Goal: Navigation & Orientation: Find specific page/section

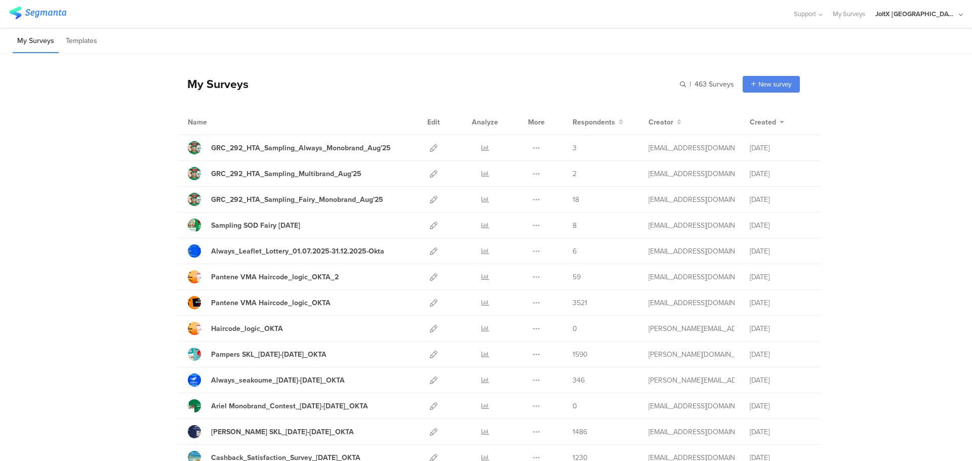
click at [960, 15] on icon at bounding box center [961, 15] width 4 height 8
click at [962, 16] on icon at bounding box center [961, 15] width 4 height 8
click at [959, 15] on icon at bounding box center [961, 15] width 4 height 8
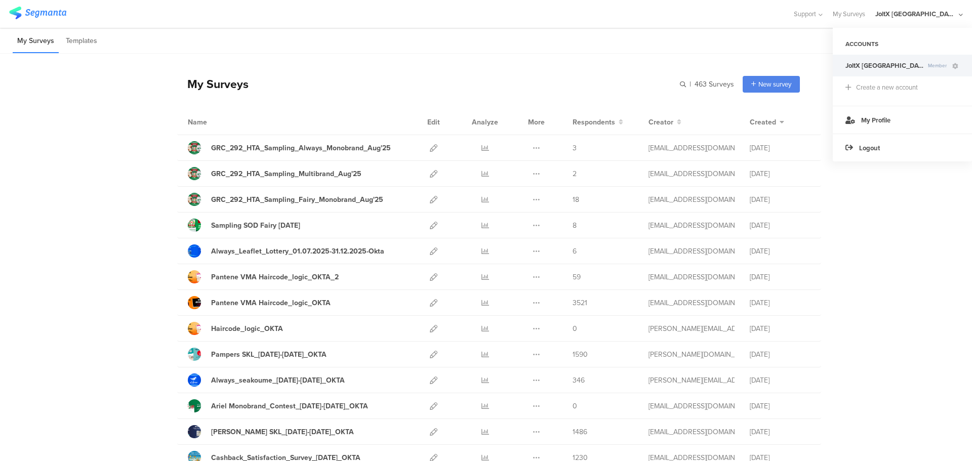
click at [962, 18] on icon at bounding box center [961, 15] width 4 height 8
click at [955, 68] on icon at bounding box center [955, 66] width 6 height 6
click at [85, 43] on li "Templates" at bounding box center [81, 41] width 40 height 24
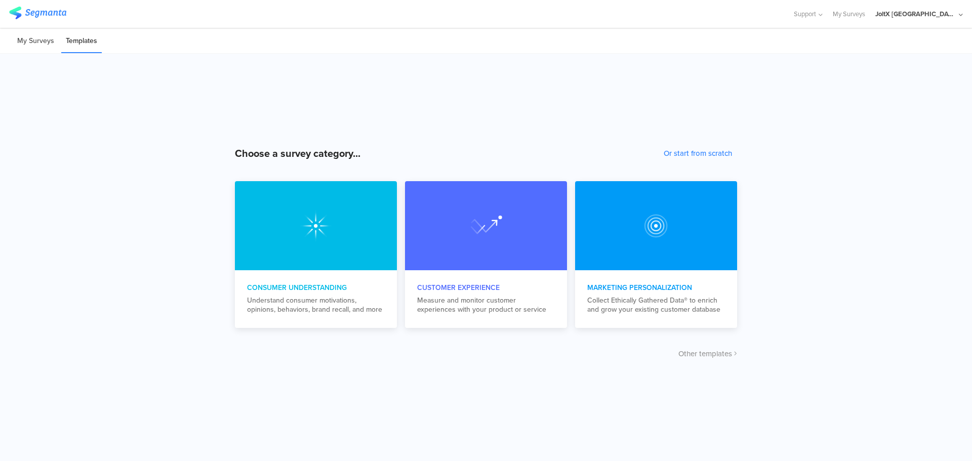
click at [25, 44] on li "My Surveys" at bounding box center [36, 41] width 46 height 24
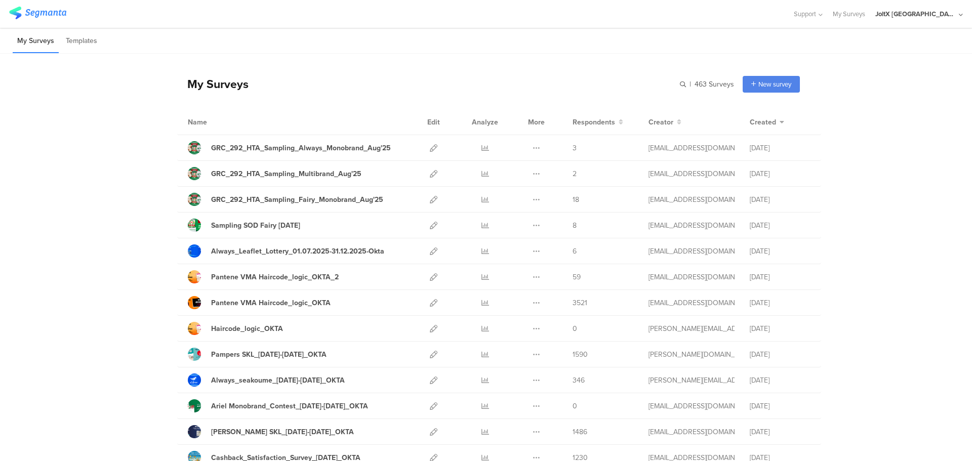
click at [823, 16] on icon at bounding box center [819, 15] width 7 height 8
click at [865, 16] on link "My Surveys" at bounding box center [849, 14] width 32 height 28
click at [865, 18] on link "My Surveys" at bounding box center [849, 14] width 32 height 28
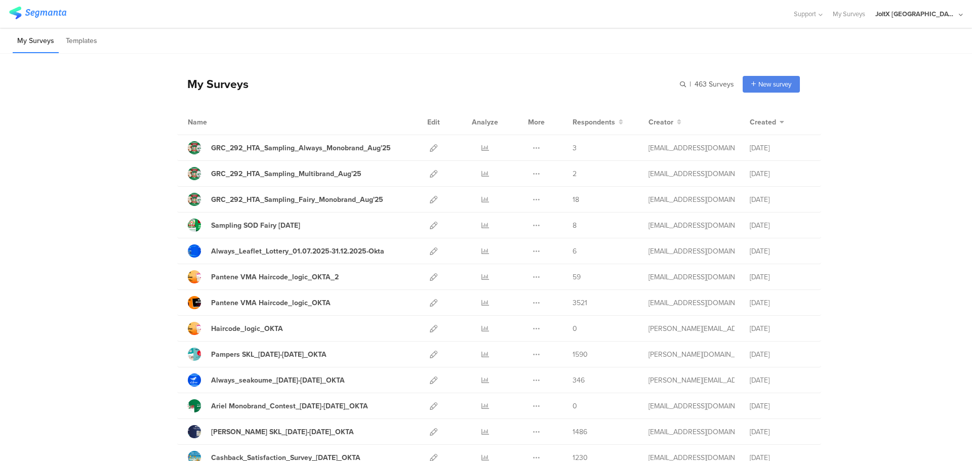
click at [94, 48] on li "Templates" at bounding box center [81, 41] width 40 height 24
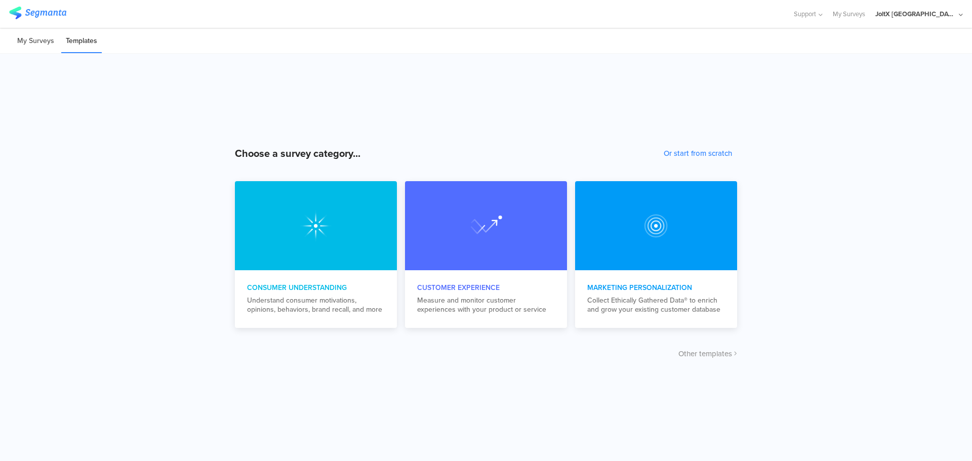
click at [45, 44] on li "My Surveys" at bounding box center [36, 41] width 46 height 24
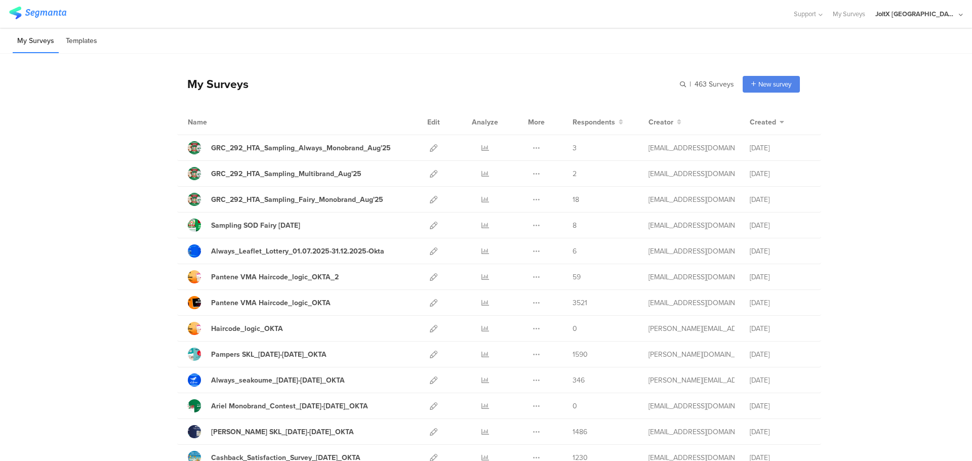
click at [77, 41] on li "Templates" at bounding box center [81, 41] width 40 height 24
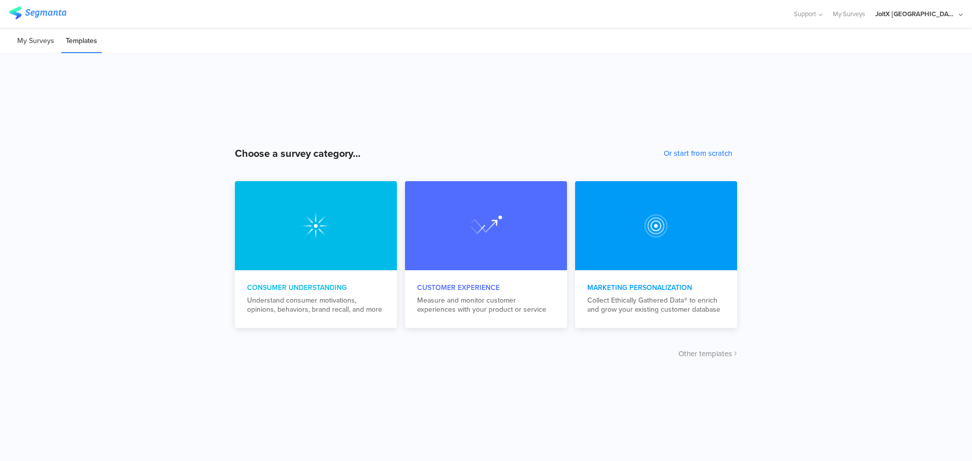
click at [34, 46] on li "My Surveys" at bounding box center [36, 41] width 46 height 24
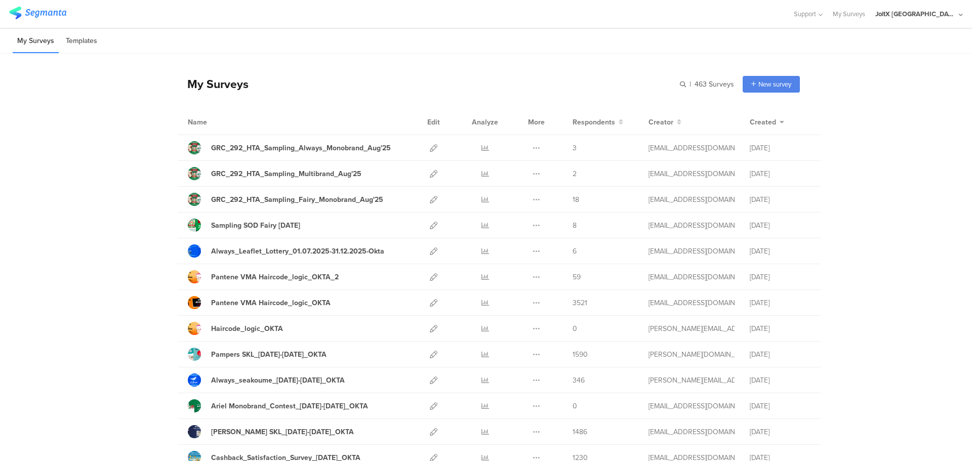
click at [84, 46] on li "Templates" at bounding box center [81, 41] width 40 height 24
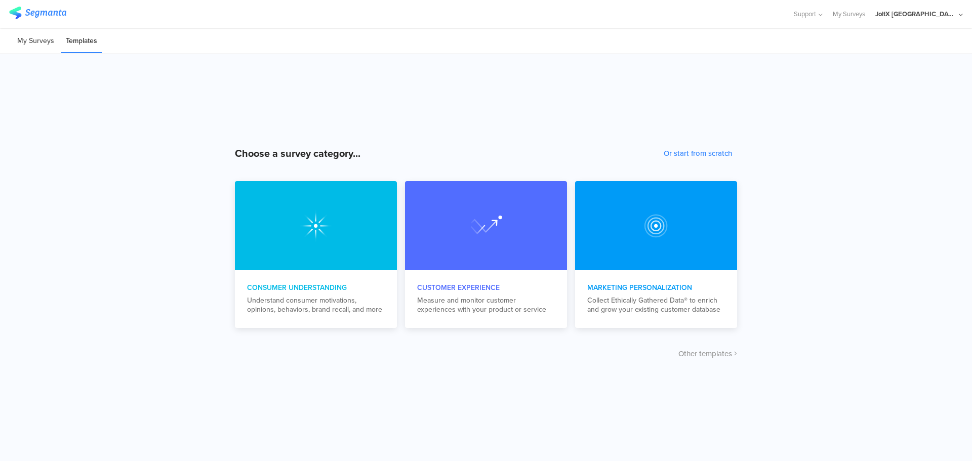
click at [33, 47] on li "My Surveys" at bounding box center [36, 41] width 46 height 24
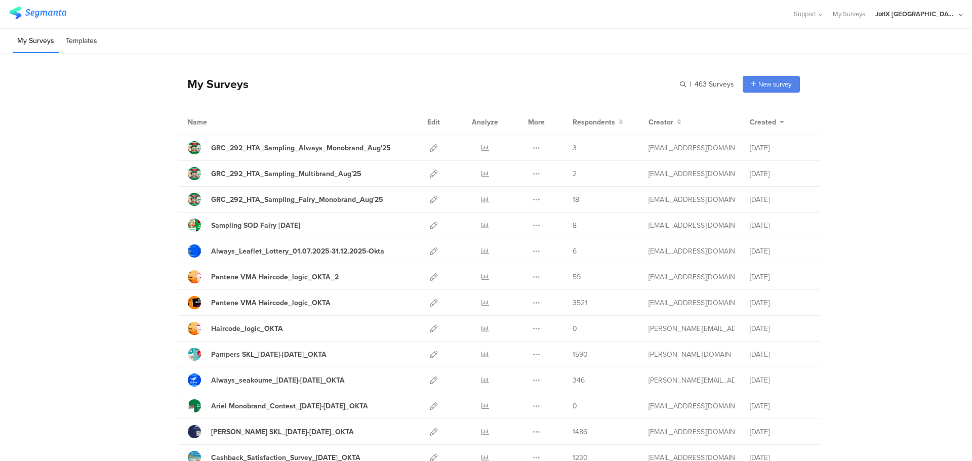
click at [85, 50] on li "Templates" at bounding box center [81, 41] width 40 height 24
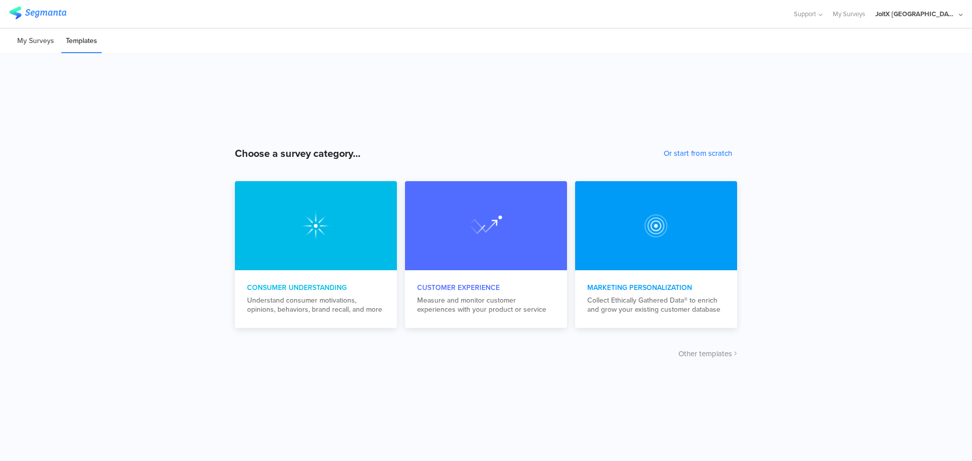
click at [36, 48] on li "My Surveys" at bounding box center [36, 41] width 46 height 24
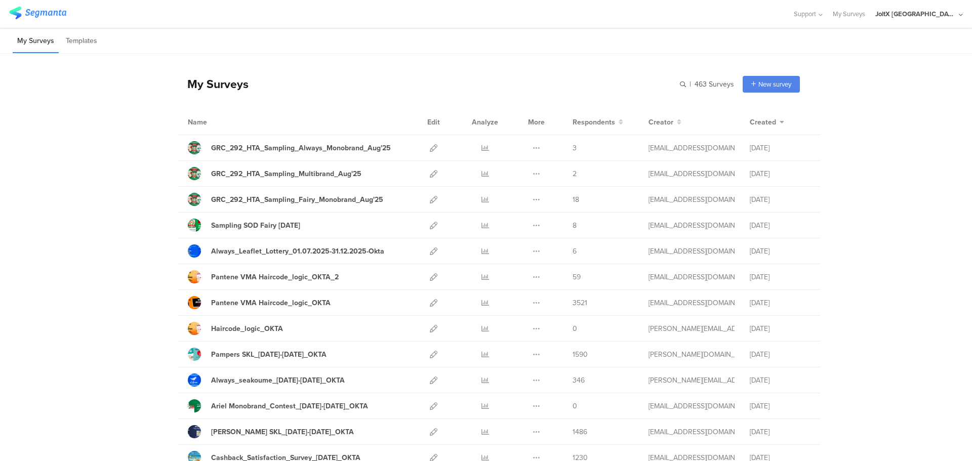
click at [264, 149] on div "GRC_292_HTA_Sampling_Always_Monobrand_Aug'25" at bounding box center [301, 148] width 180 height 11
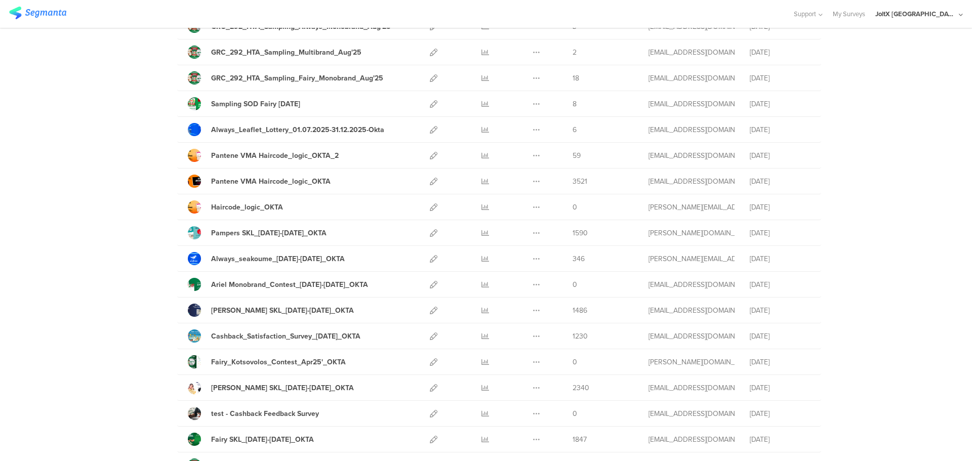
scroll to position [189, 0]
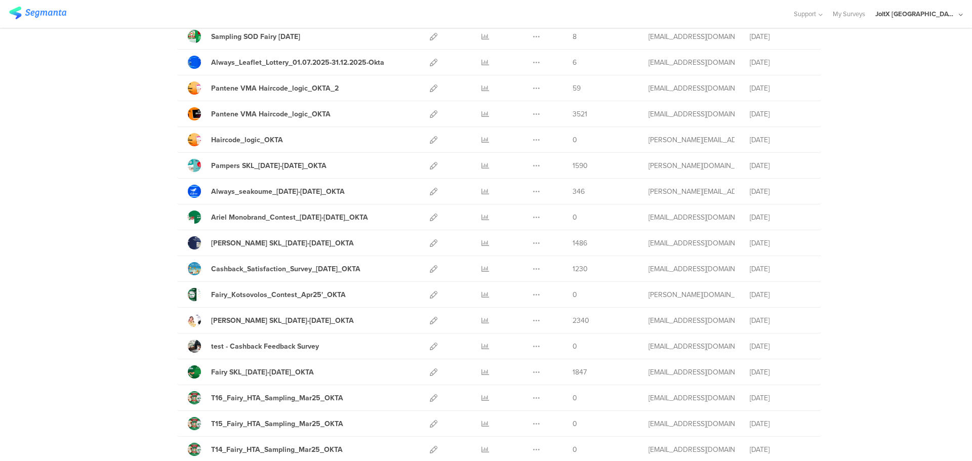
drag, startPoint x: 166, startPoint y: 138, endPoint x: 852, endPoint y: 446, distance: 752.0
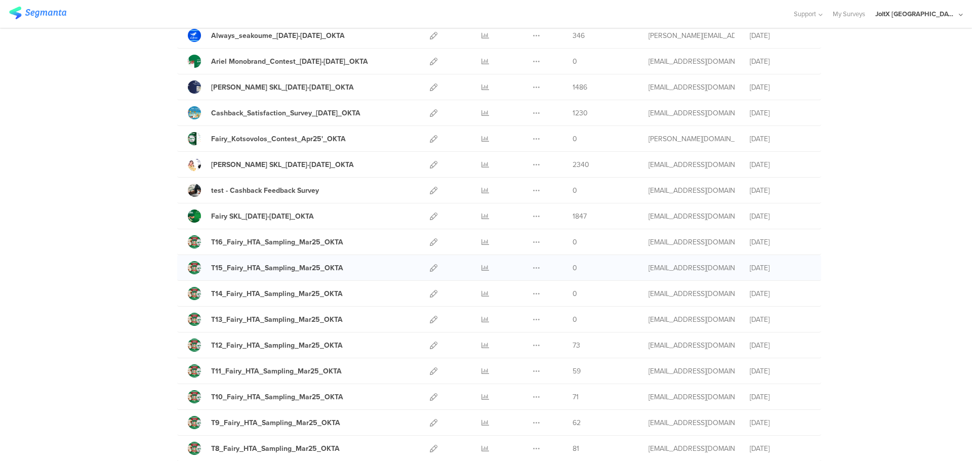
scroll to position [348, 0]
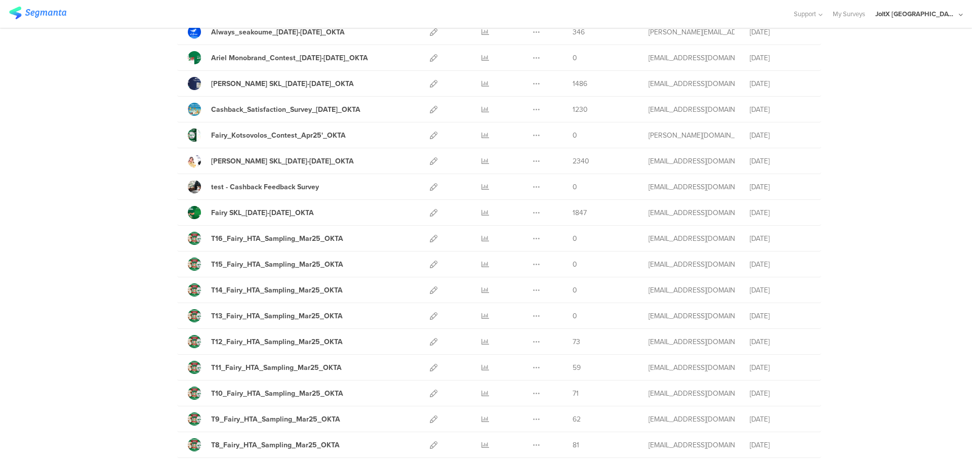
click at [130, 207] on div "My Surveys | 463 Surveys New survey Start from scratch Choose from templates Na…" at bounding box center [486, 419] width 972 height 1428
drag, startPoint x: 136, startPoint y: 129, endPoint x: 834, endPoint y: 378, distance: 741.3
click at [849, 416] on div "My Surveys | 463 Surveys New survey Start from scratch Choose from templates Na…" at bounding box center [486, 419] width 972 height 1428
click at [101, 78] on div "My Surveys | 463 Surveys New survey Start from scratch Choose from templates Na…" at bounding box center [486, 419] width 972 height 1428
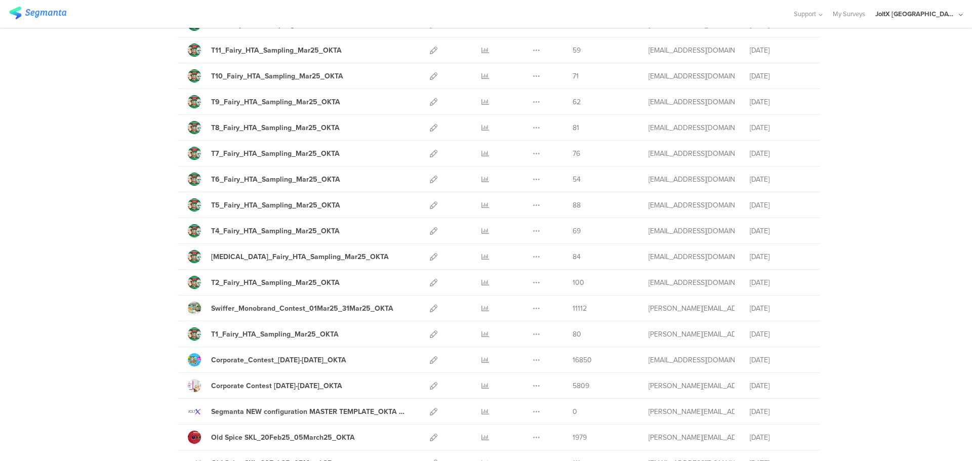
drag, startPoint x: 128, startPoint y: 39, endPoint x: 926, endPoint y: 449, distance: 897.7
click at [927, 451] on div "My Surveys | 463 Surveys New survey Start from scratch Choose from templates Na…" at bounding box center [486, 102] width 972 height 1428
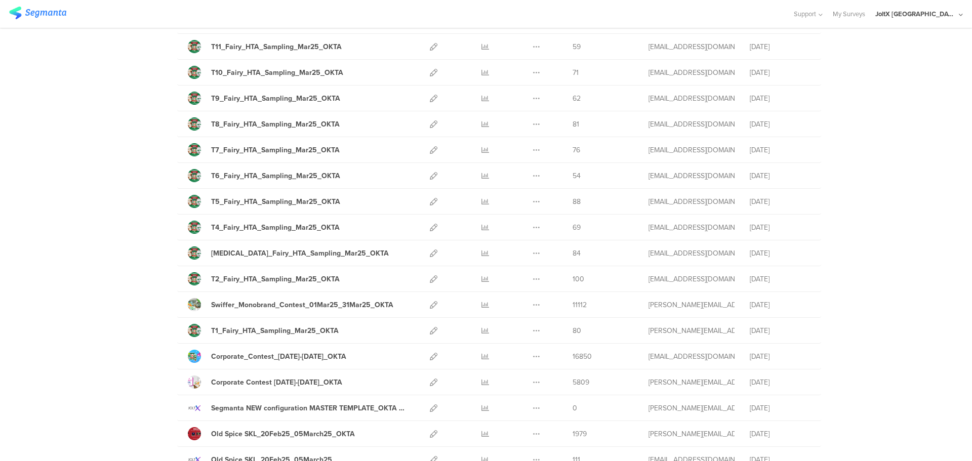
click at [871, 306] on div "My Surveys | 463 Surveys New survey Start from scratch Choose from templates Na…" at bounding box center [486, 98] width 972 height 1428
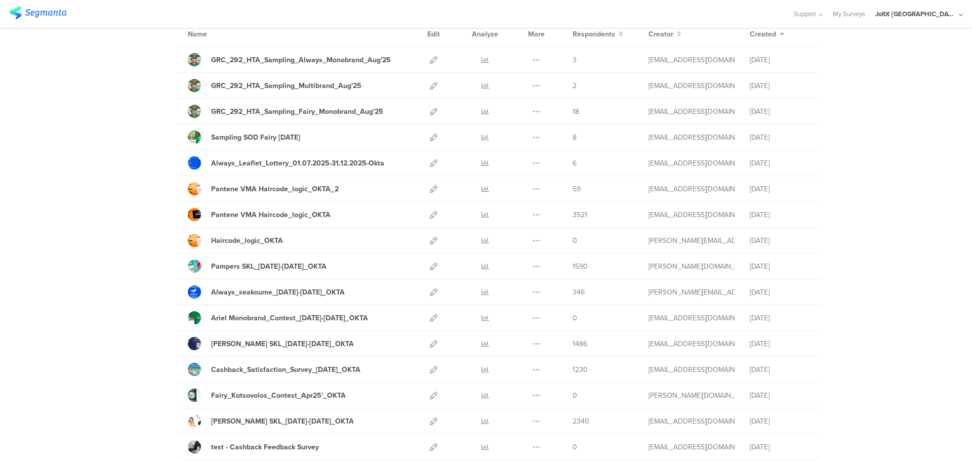
scroll to position [0, 0]
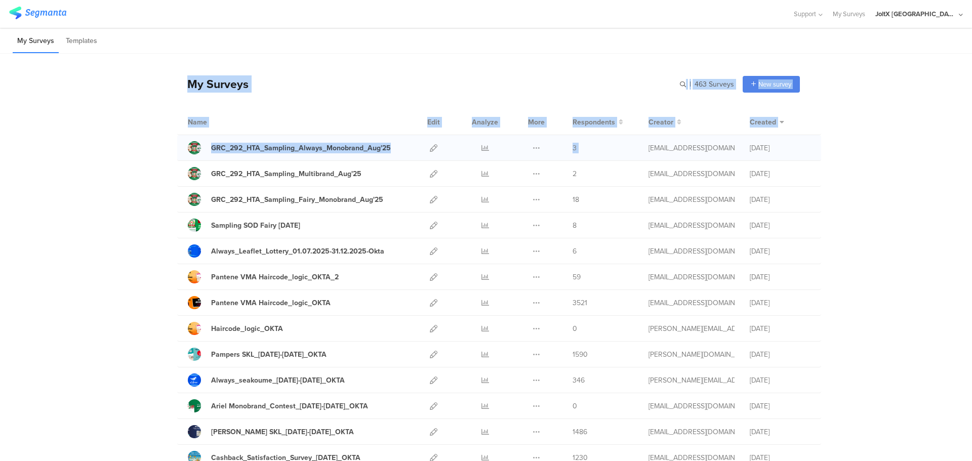
drag, startPoint x: 135, startPoint y: 79, endPoint x: 642, endPoint y: 136, distance: 510.8
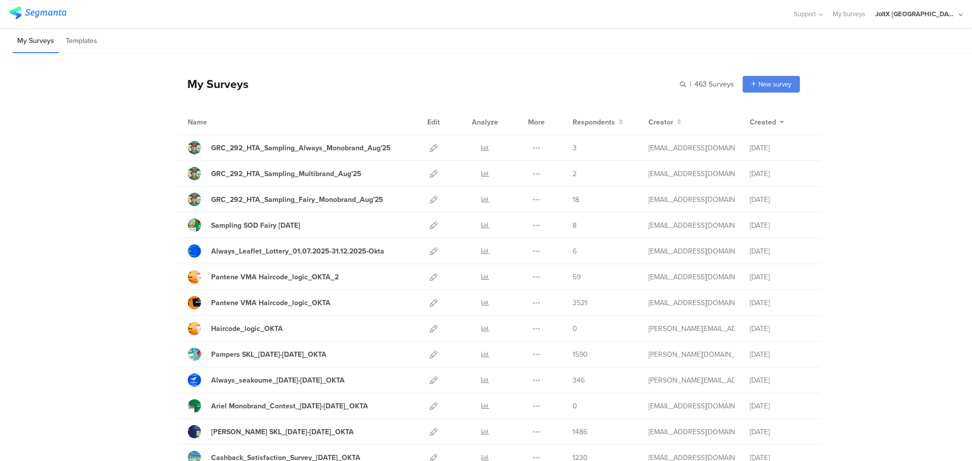
click at [960, 14] on icon at bounding box center [961, 15] width 4 height 8
drag, startPoint x: 73, startPoint y: 134, endPoint x: 79, endPoint y: 120, distance: 15.0
